Goal: Information Seeking & Learning: Learn about a topic

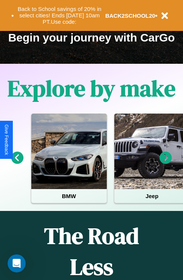
scroll to position [116, 0]
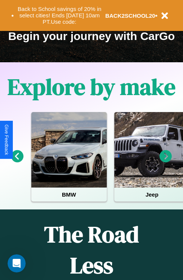
click at [166, 162] on icon at bounding box center [166, 156] width 12 height 12
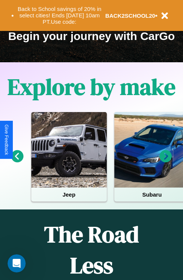
click at [166, 162] on icon at bounding box center [166, 156] width 12 height 12
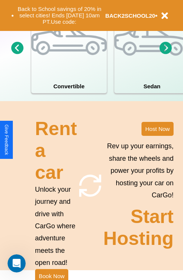
scroll to position [589, 0]
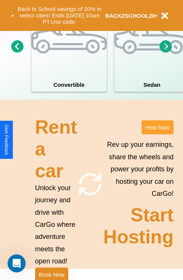
click at [158, 135] on button "Host Now" at bounding box center [158, 128] width 32 height 14
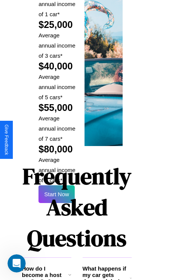
scroll to position [1112, 15]
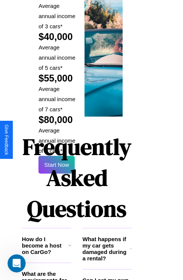
click at [57, 140] on h1 "Frequently Asked Questions" at bounding box center [77, 178] width 110 height 101
